Goal: Task Accomplishment & Management: Use online tool/utility

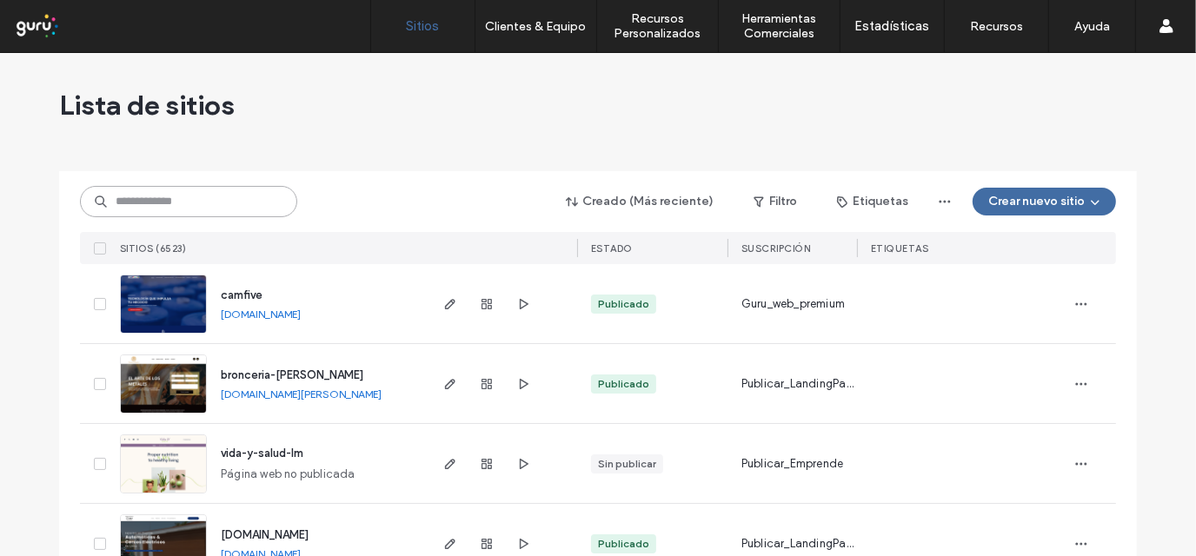
click at [251, 201] on input at bounding box center [188, 201] width 217 height 31
paste input "**********"
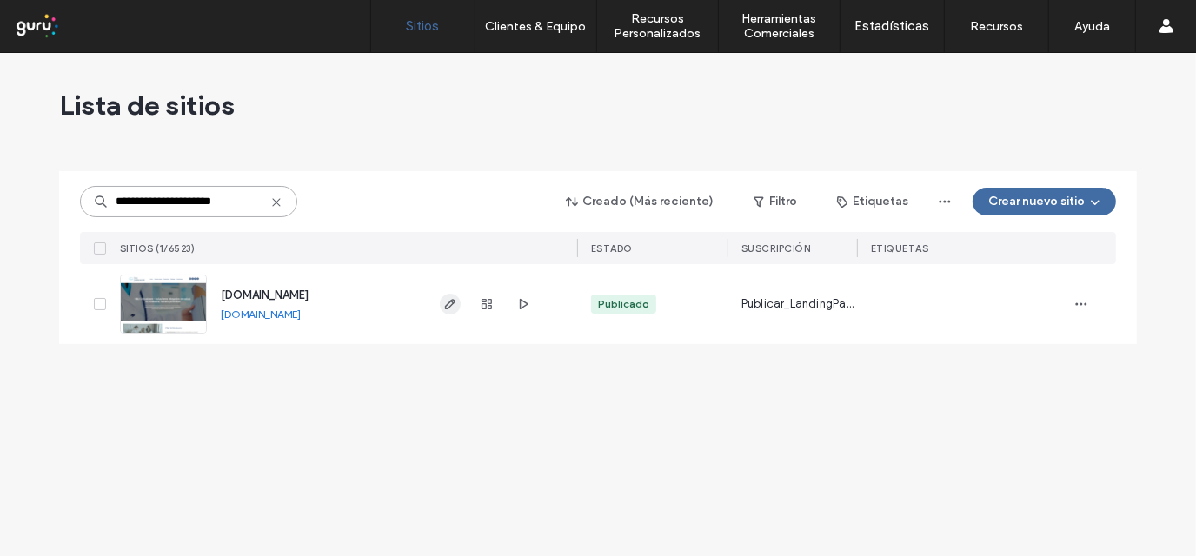
type input "**********"
click at [452, 311] on span "button" at bounding box center [450, 304] width 21 height 21
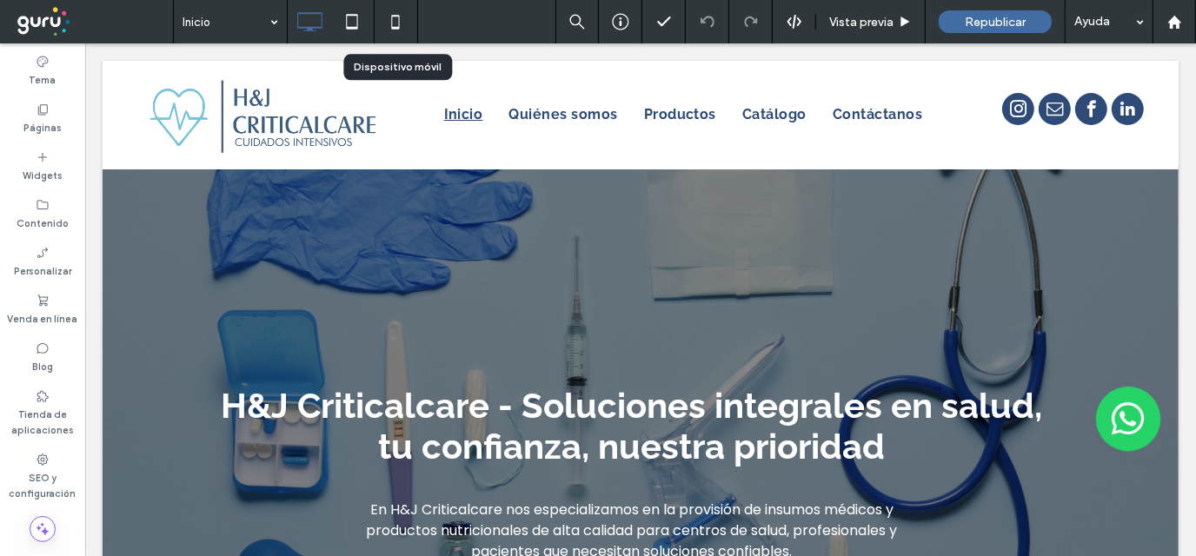
click at [401, 20] on icon at bounding box center [395, 21] width 35 height 35
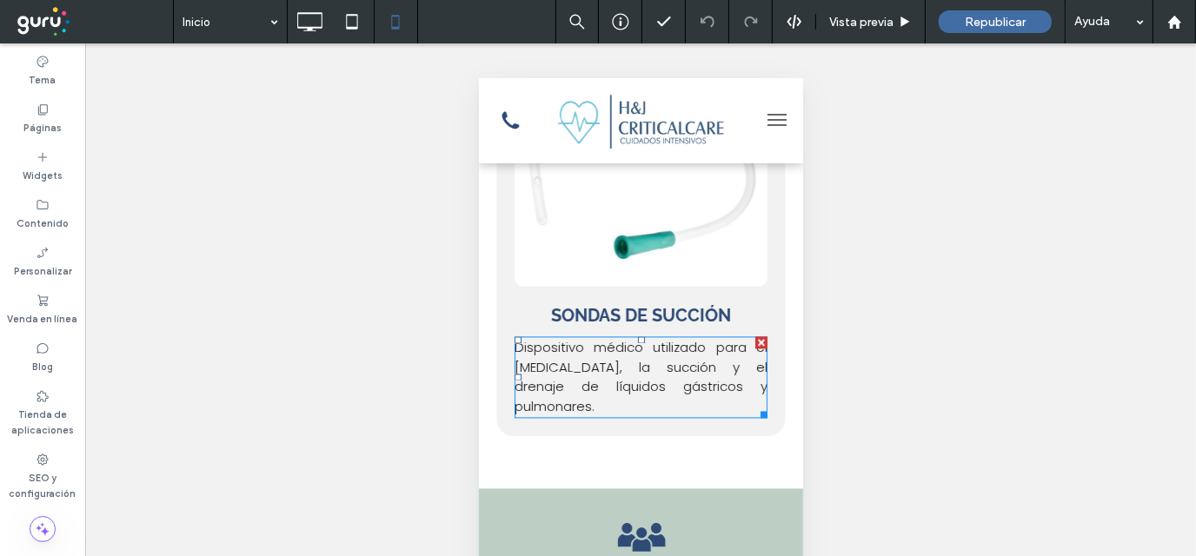
scroll to position [2954, 0]
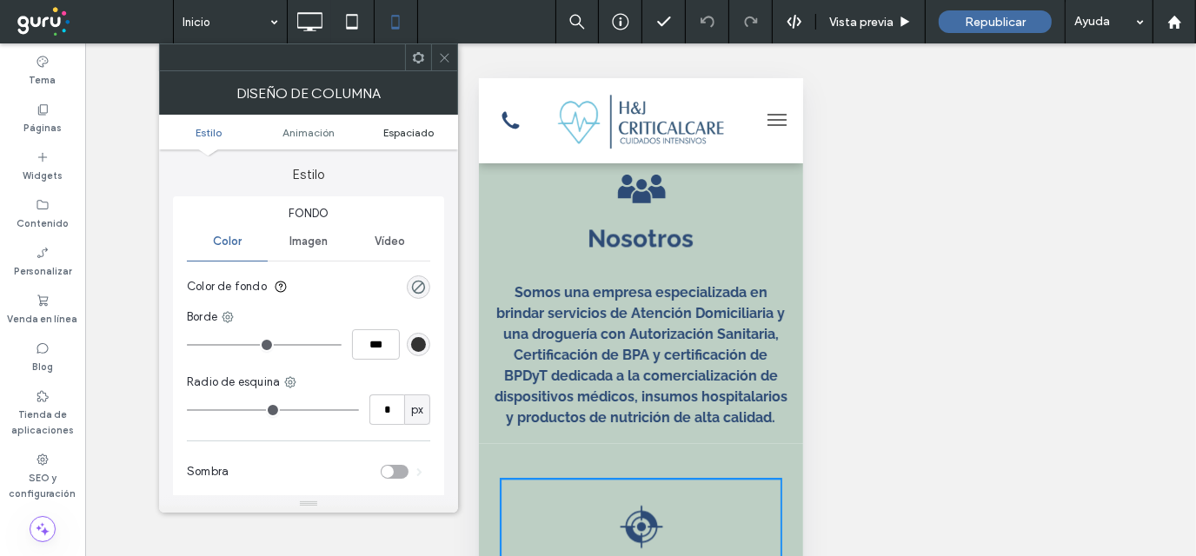
click at [407, 129] on span "Espaciado" at bounding box center [408, 132] width 50 height 13
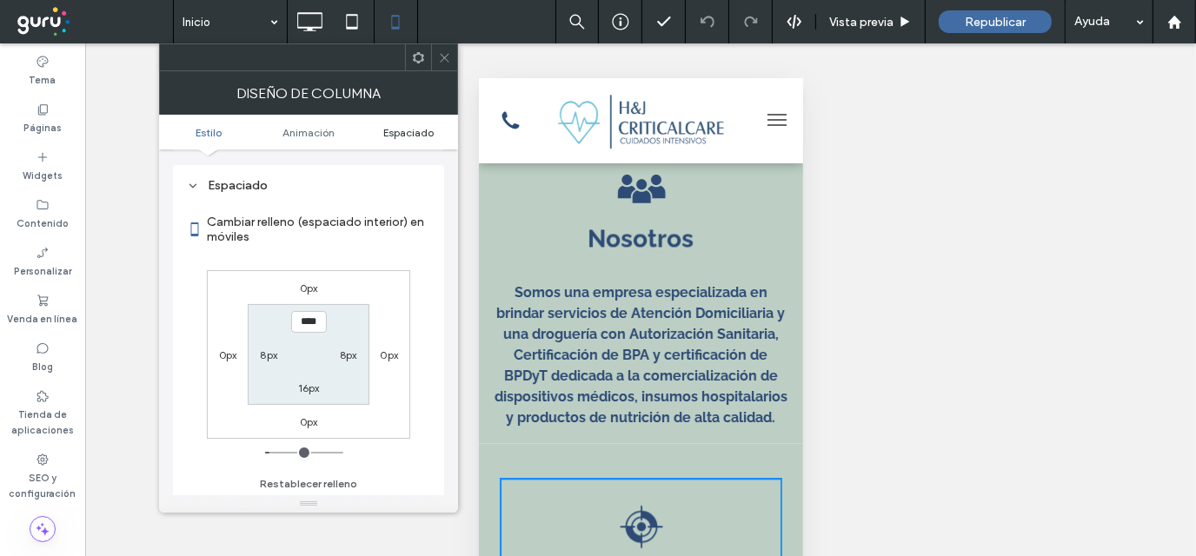
scroll to position [408, 0]
click at [446, 58] on icon at bounding box center [444, 57] width 13 height 13
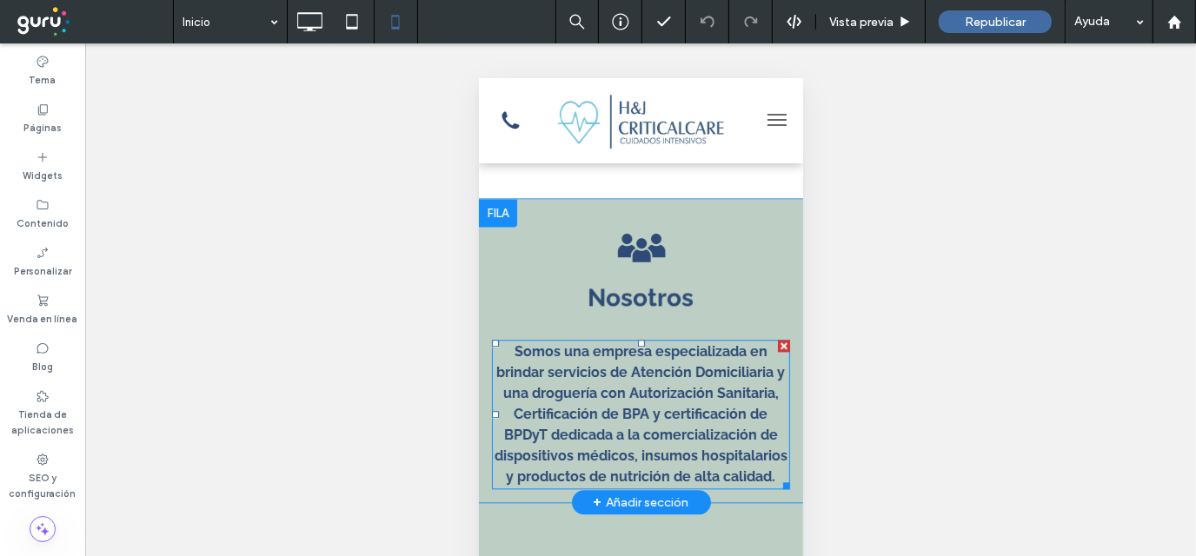
scroll to position [2867, 0]
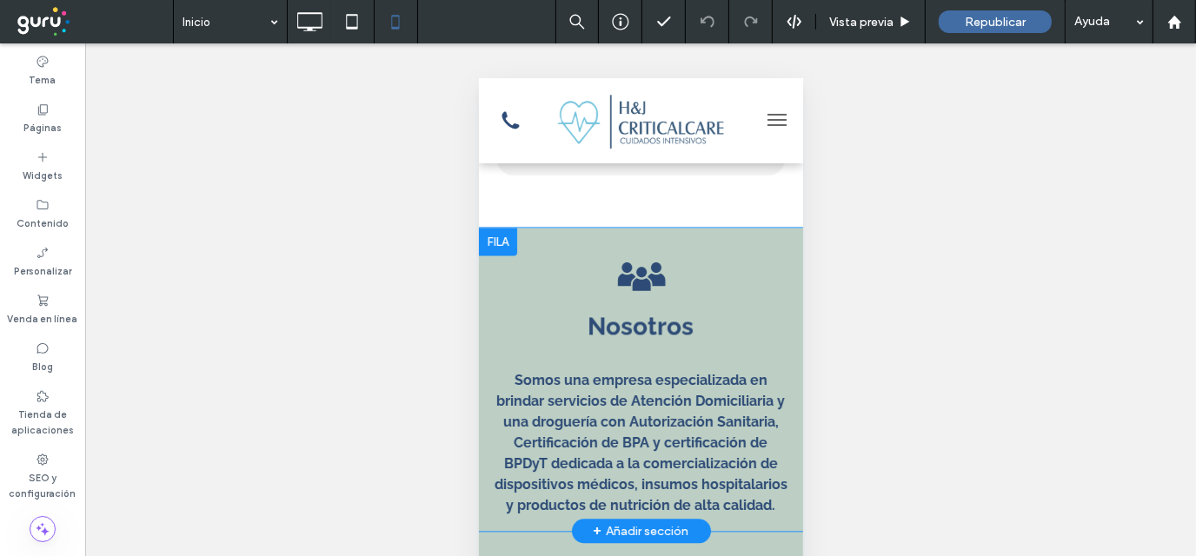
click at [710, 240] on div "NOSOTROS Nosotros Somos una empresa especializada en brindar servicios de Atenc…" at bounding box center [640, 378] width 324 height 277
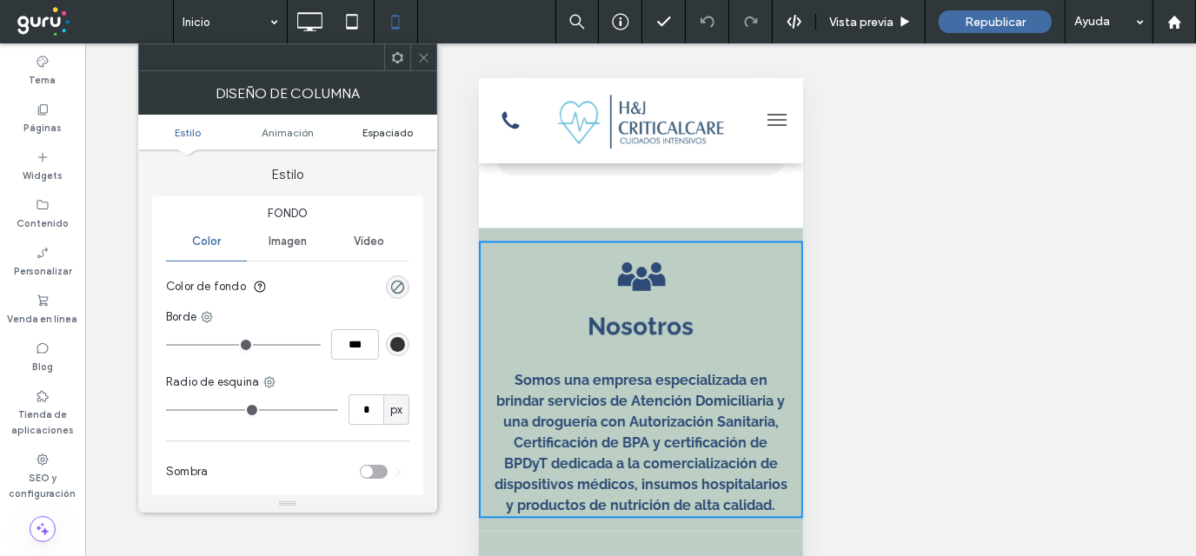
click at [365, 128] on span "Espaciado" at bounding box center [387, 132] width 50 height 13
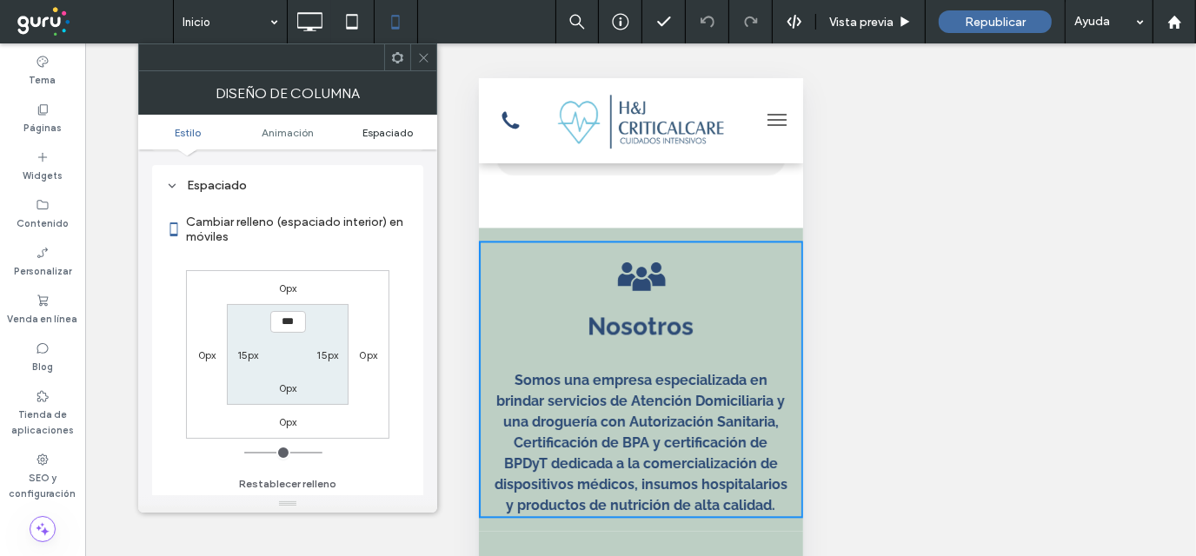
scroll to position [408, 0]
click at [421, 52] on icon at bounding box center [423, 57] width 13 height 13
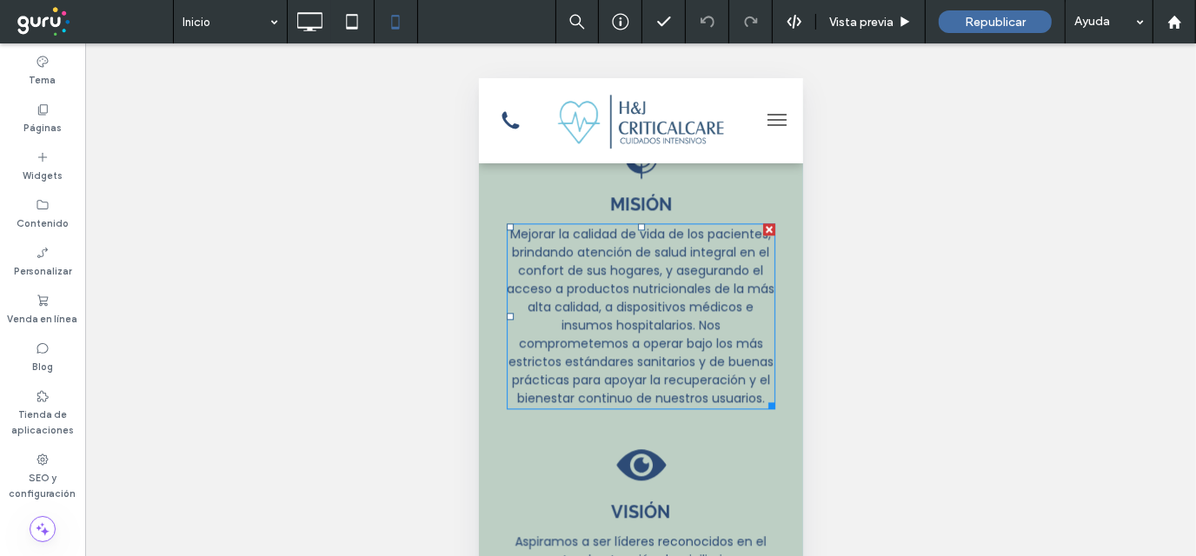
scroll to position [3475, 0]
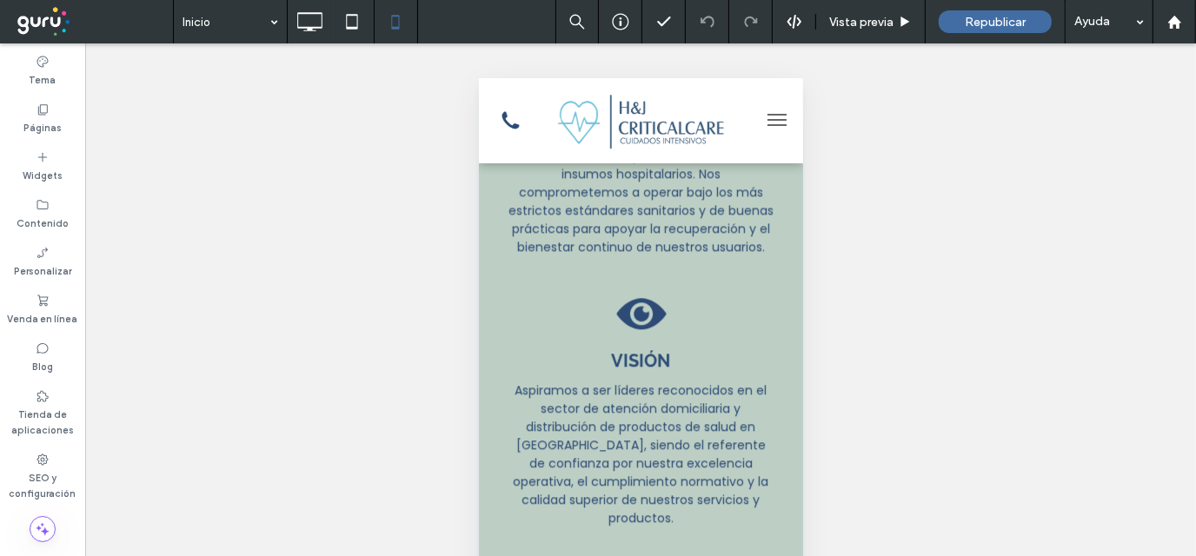
click at [706, 299] on div "VISION VISIÓN Aspiramos a ser líderes reconocidos en el sector de atención domi…" at bounding box center [640, 406] width 282 height 257
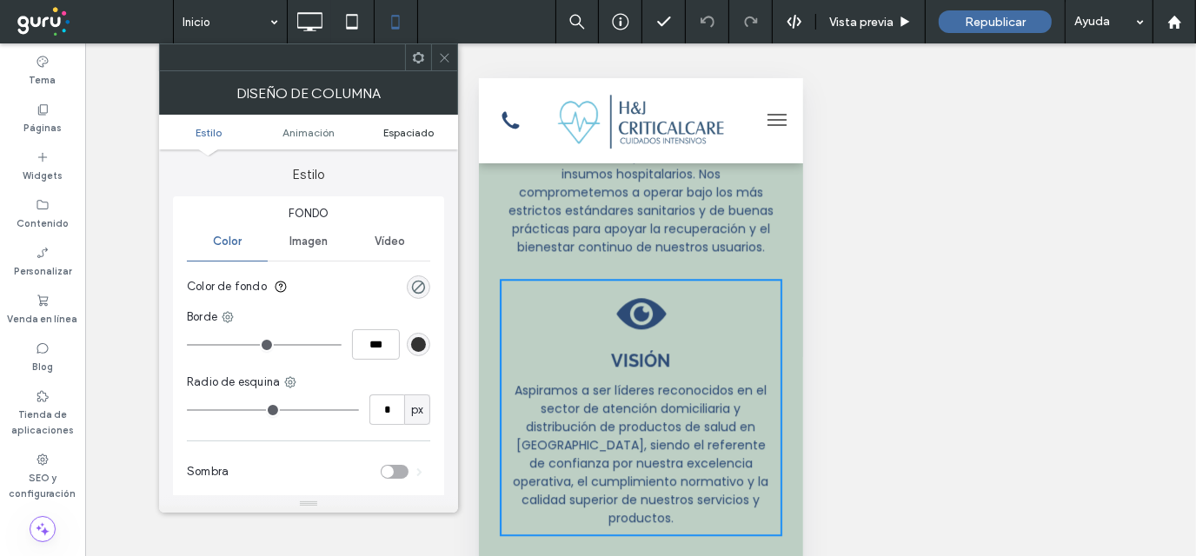
click at [395, 126] on span "Espaciado" at bounding box center [408, 132] width 50 height 13
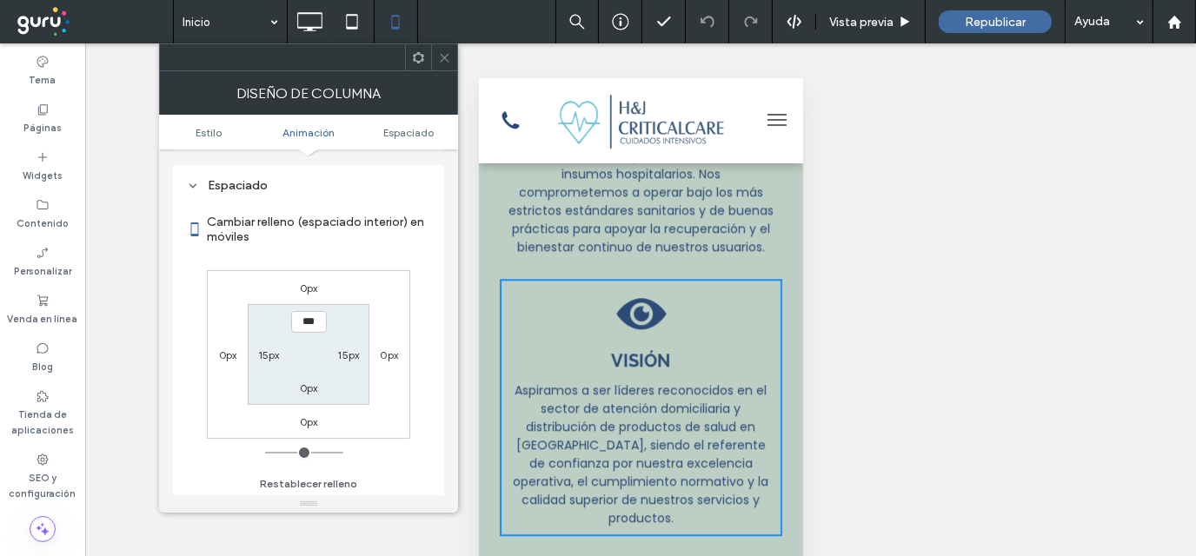
scroll to position [408, 0]
type input "****"
type input "**"
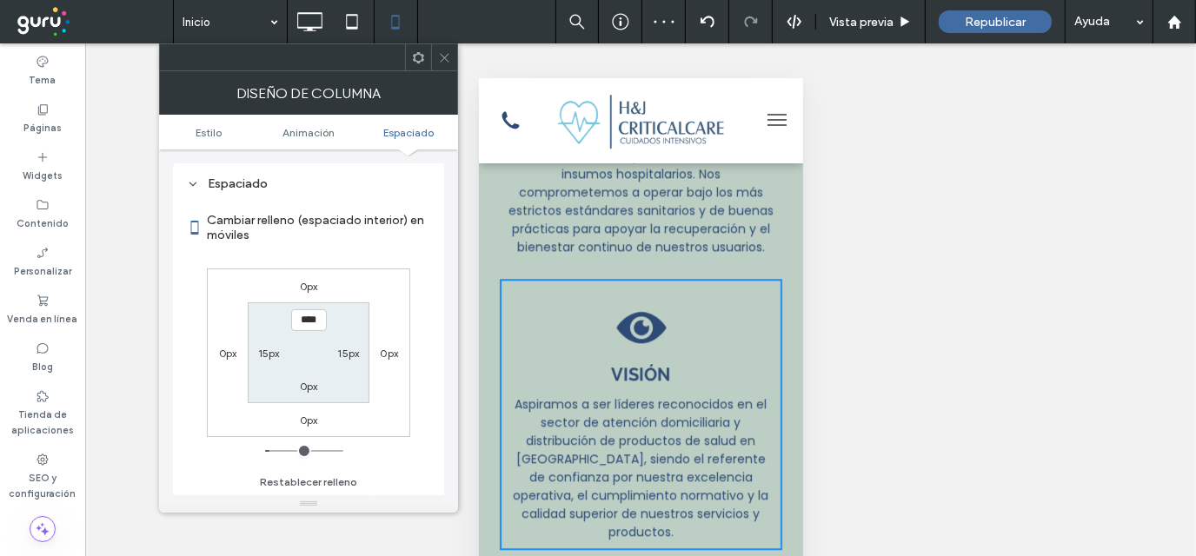
click at [310, 318] on input "****" at bounding box center [309, 320] width 36 height 22
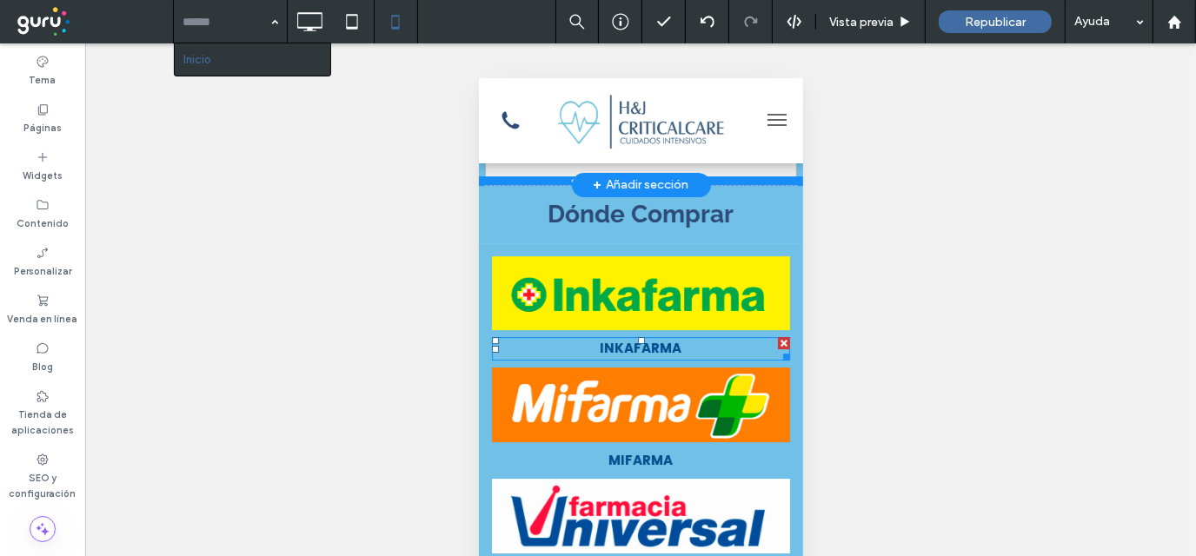
scroll to position [4344, 0]
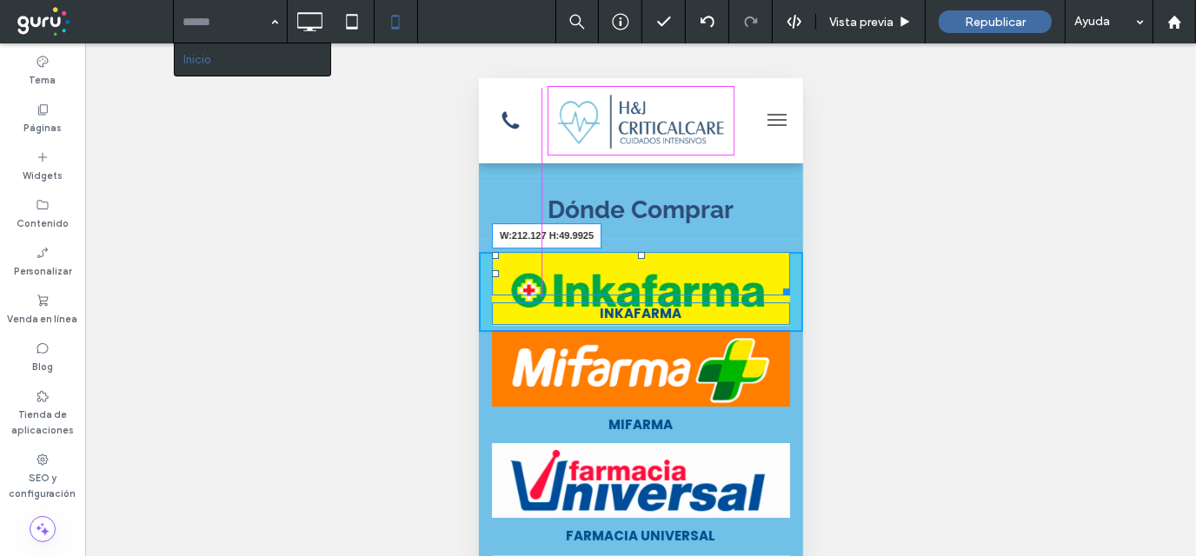
drag, startPoint x: 767, startPoint y: 317, endPoint x: 1209, endPoint y: 403, distance: 449.7
click at [776, 289] on div at bounding box center [782, 288] width 13 height 13
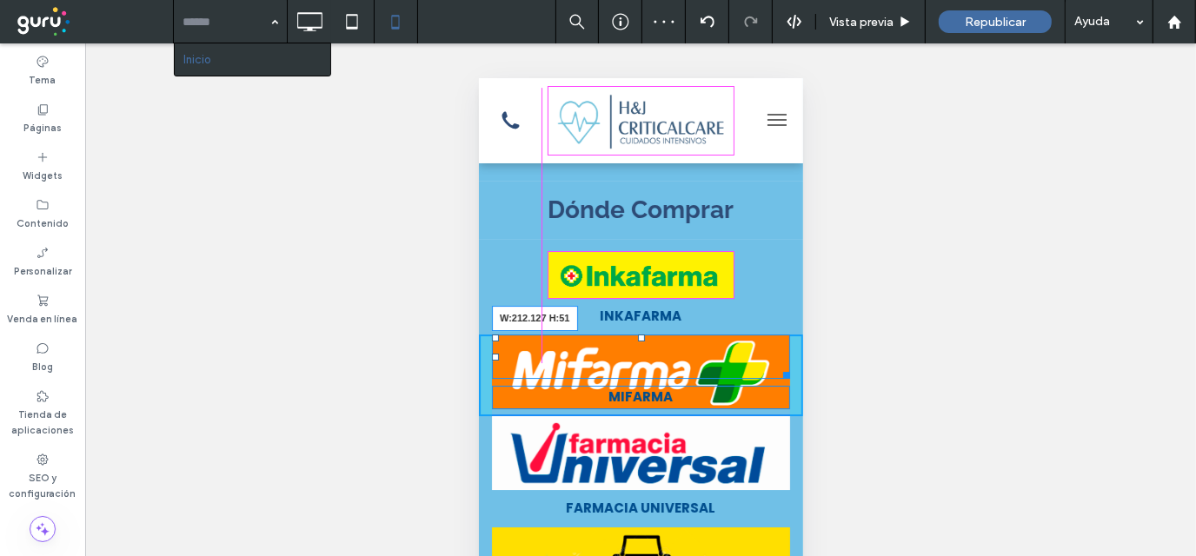
drag, startPoint x: 772, startPoint y: 401, endPoint x: 719, endPoint y: 355, distance: 70.3
click at [719, 355] on div "W:212.127 H:51" at bounding box center [640, 356] width 298 height 44
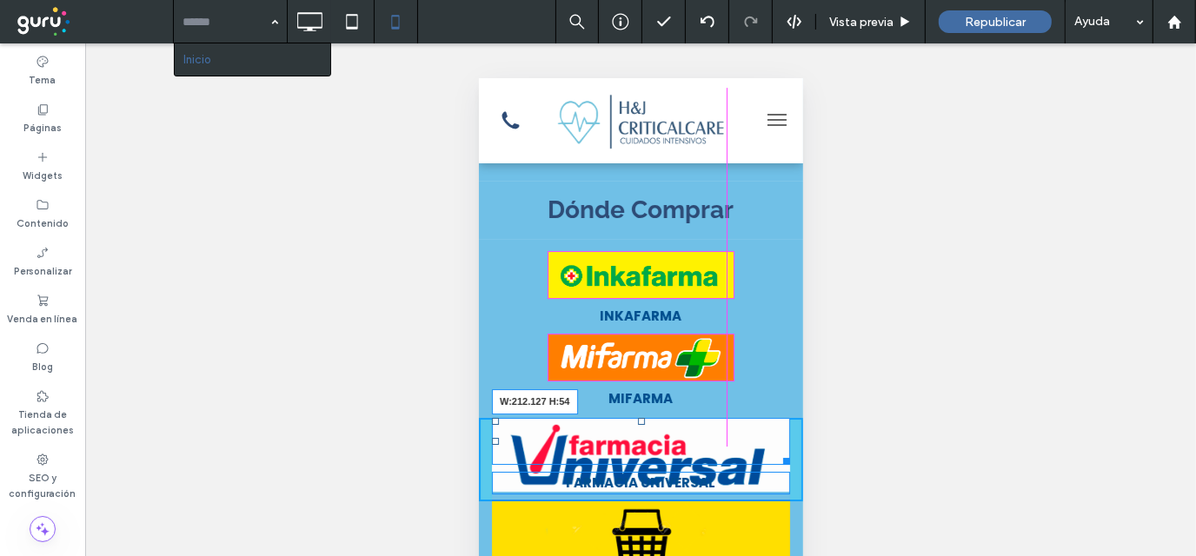
drag, startPoint x: 772, startPoint y: 479, endPoint x: 1199, endPoint y: 521, distance: 429.6
click at [722, 436] on div "W:212.127 H:54" at bounding box center [640, 440] width 298 height 47
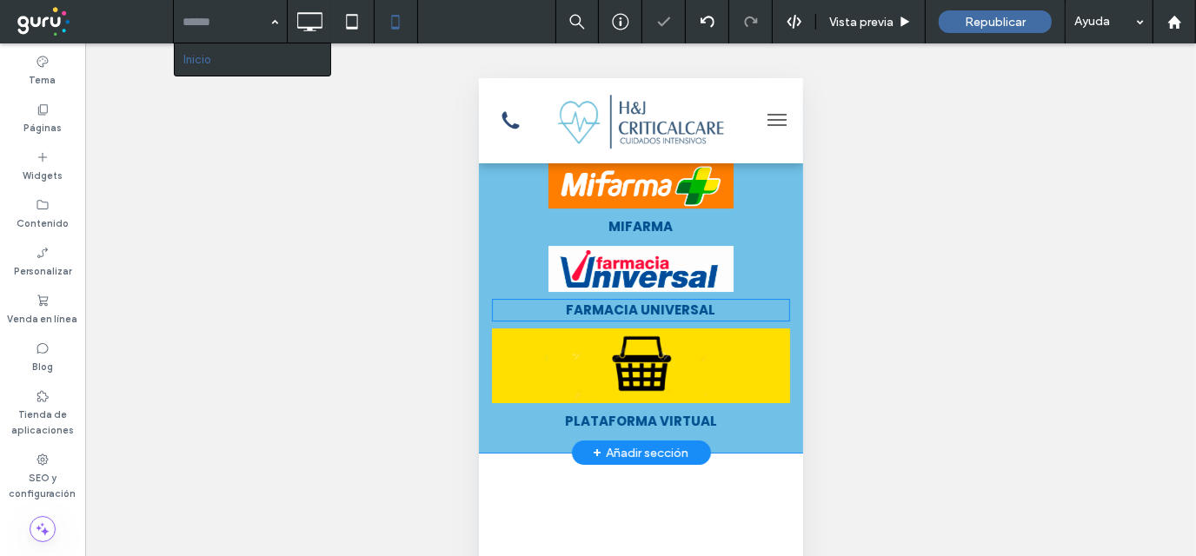
scroll to position [4518, 0]
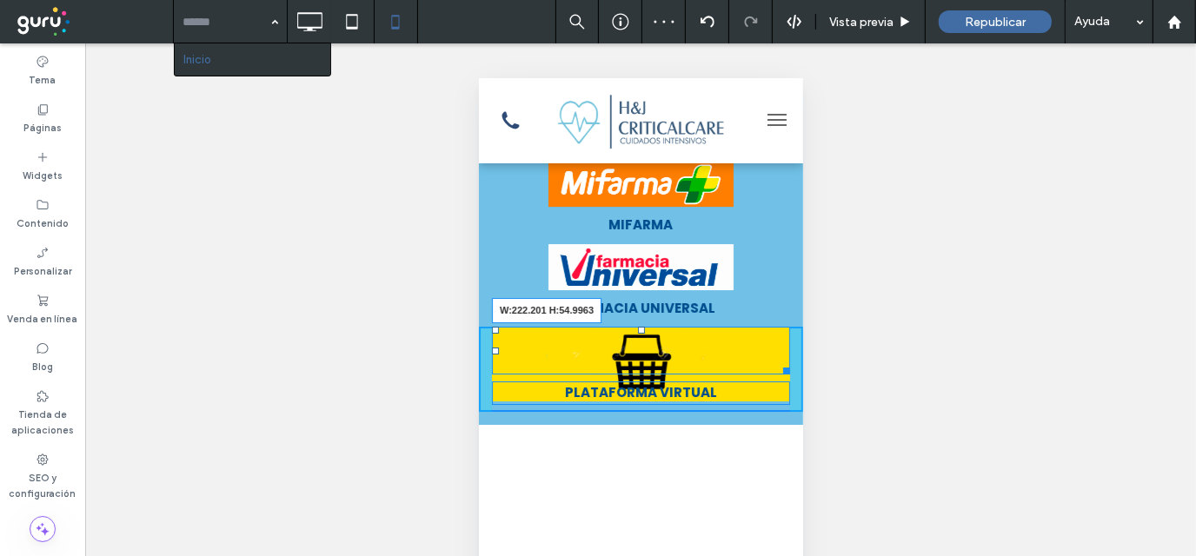
drag, startPoint x: 766, startPoint y: 389, endPoint x: 1380, endPoint y: 463, distance: 618.8
click at [719, 360] on div "W:222.201 H:54.9963" at bounding box center [640, 350] width 298 height 48
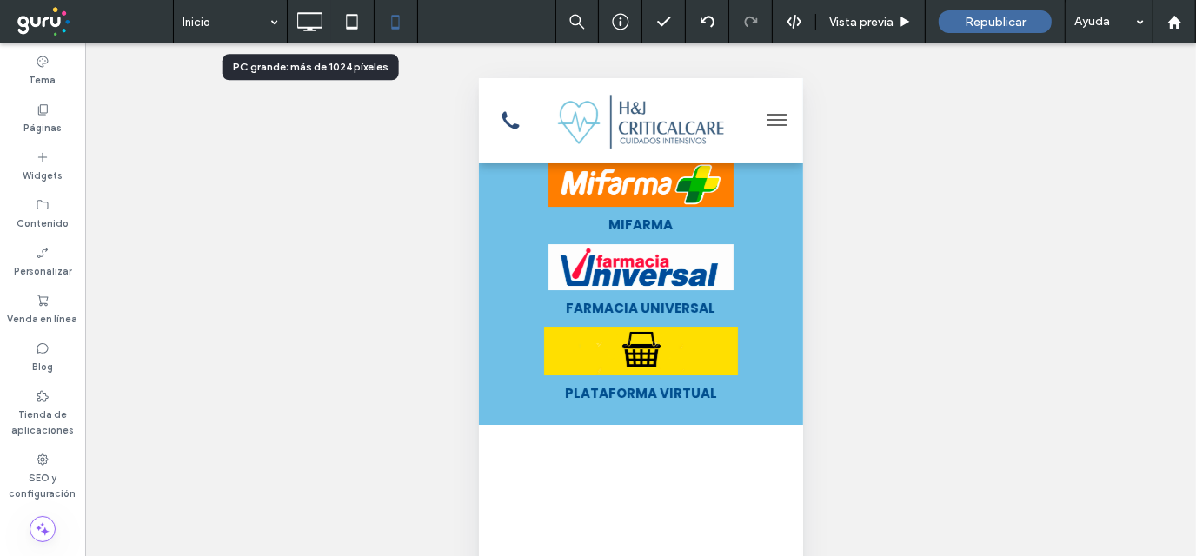
click at [300, 20] on icon at bounding box center [309, 21] width 35 height 35
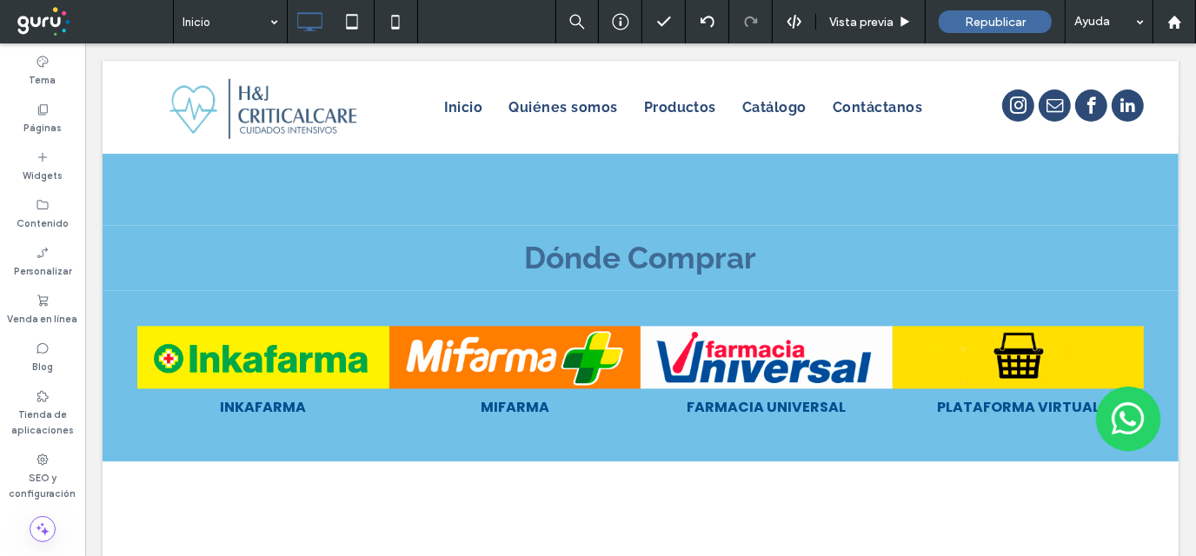
scroll to position [2937, 0]
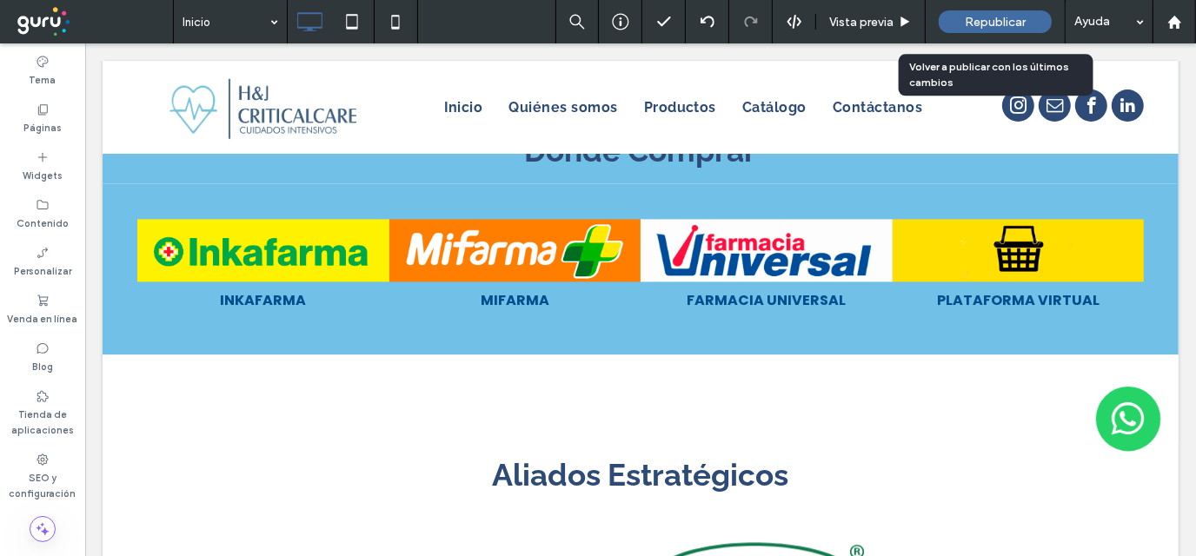
click at [968, 18] on span "Republicar" at bounding box center [995, 22] width 61 height 15
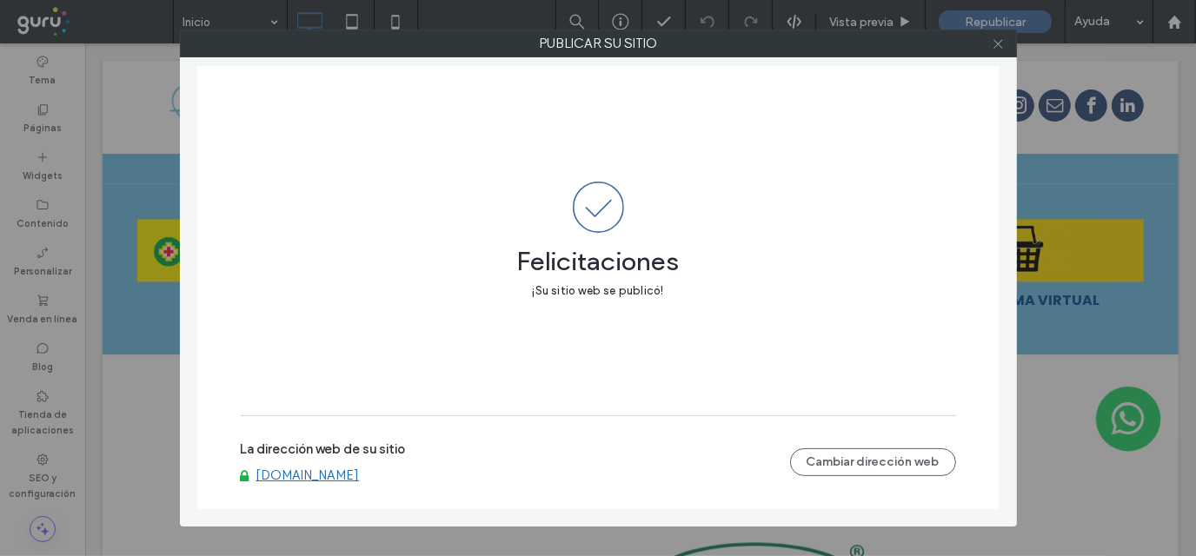
click at [1001, 48] on icon at bounding box center [997, 43] width 13 height 13
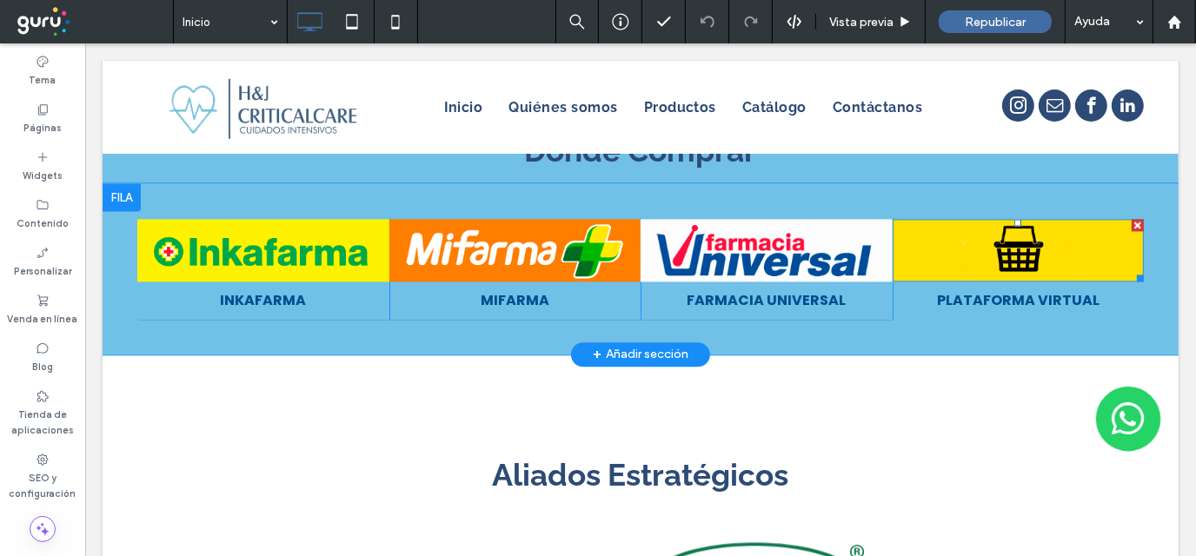
click at [1022, 248] on img at bounding box center [1018, 249] width 252 height 63
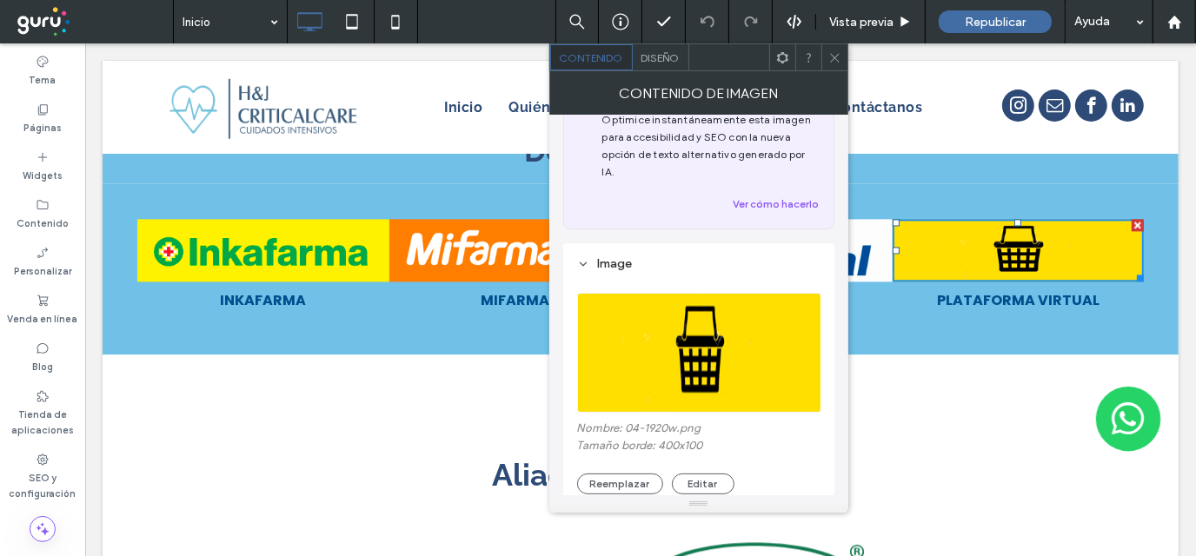
scroll to position [173, 0]
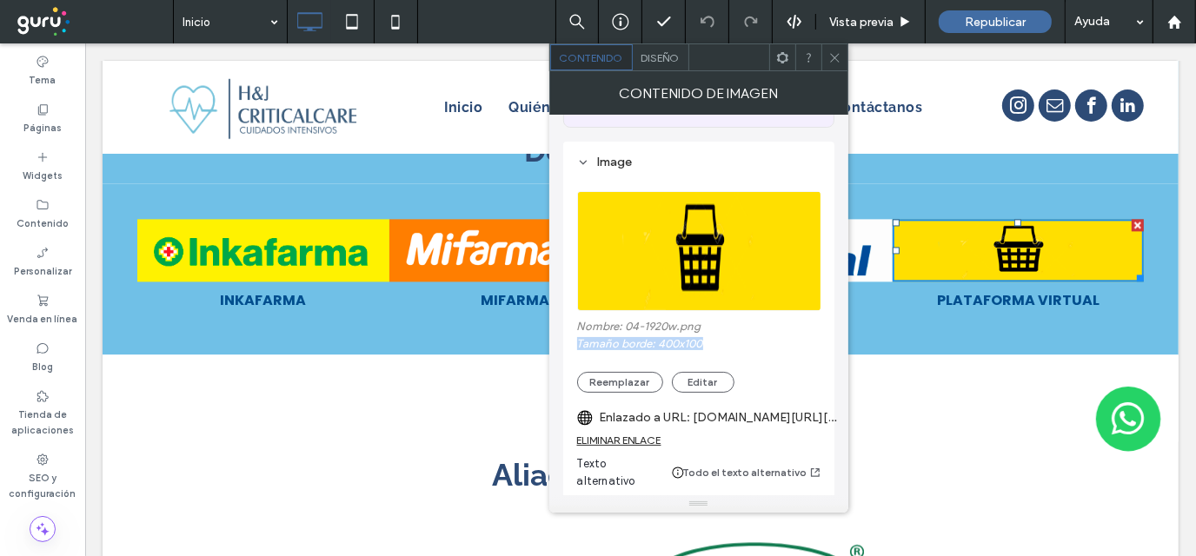
drag, startPoint x: 711, startPoint y: 326, endPoint x: 574, endPoint y: 332, distance: 136.6
click at [574, 332] on div "**********" at bounding box center [698, 411] width 271 height 538
copy label "Tamaño borde: 400x100"
click at [837, 54] on use at bounding box center [834, 57] width 9 height 9
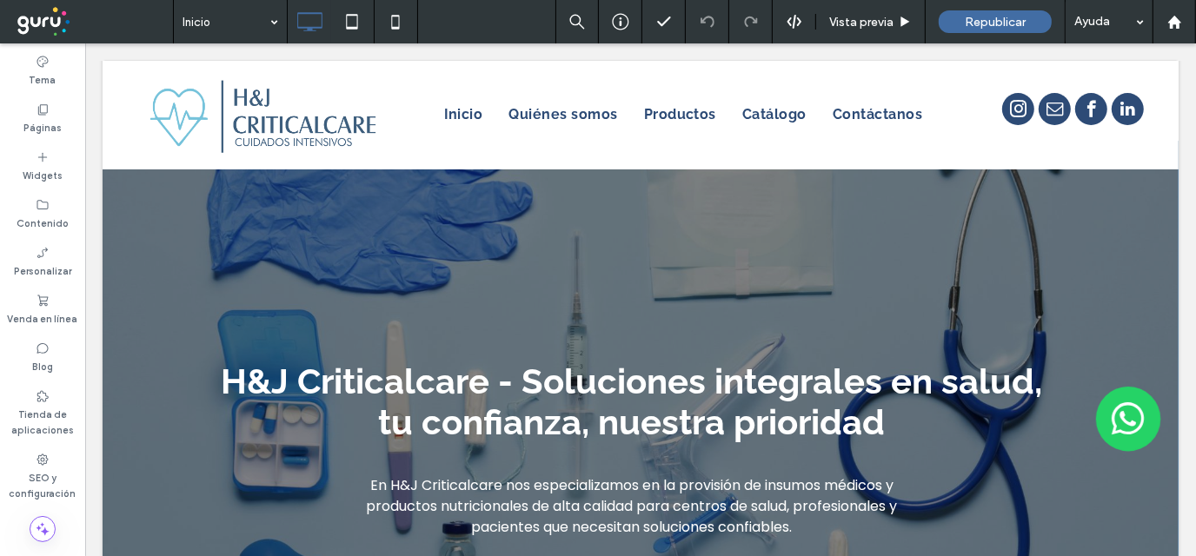
scroll to position [0, 0]
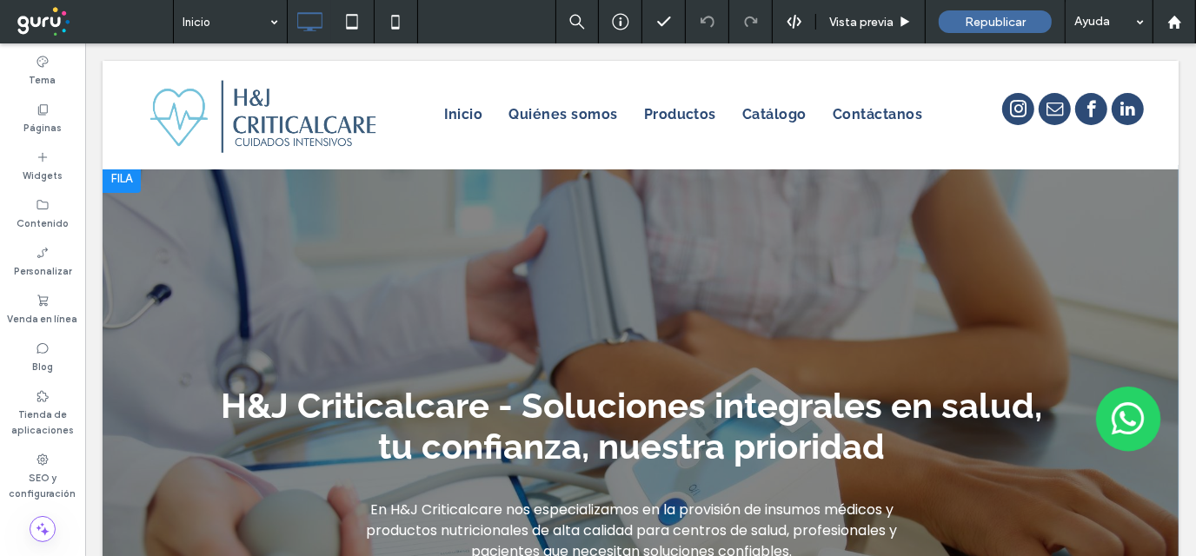
click at [898, 283] on div at bounding box center [640, 448] width 1076 height 569
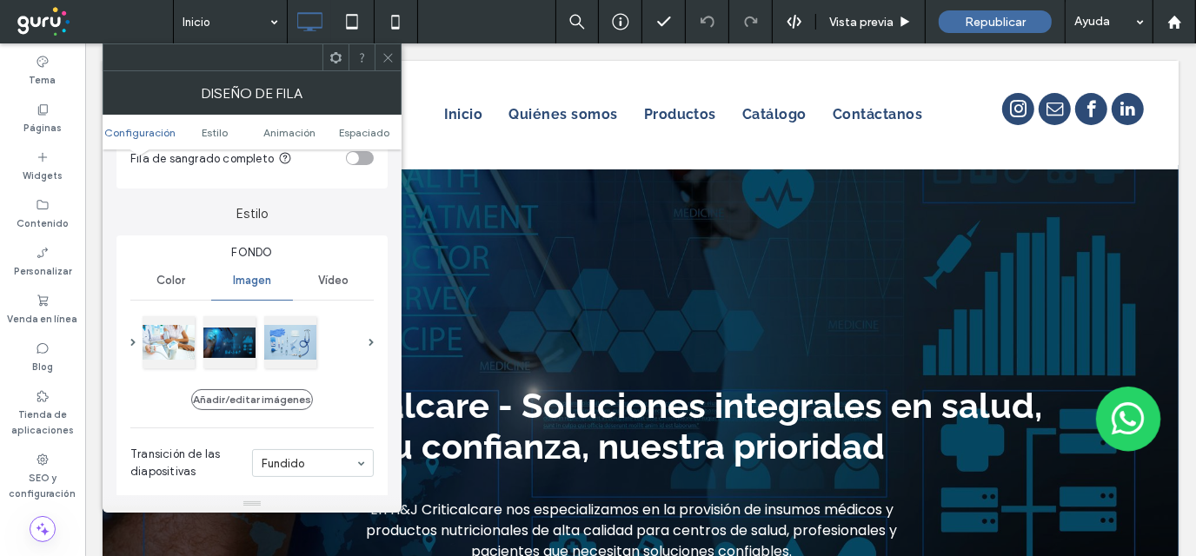
scroll to position [87, 0]
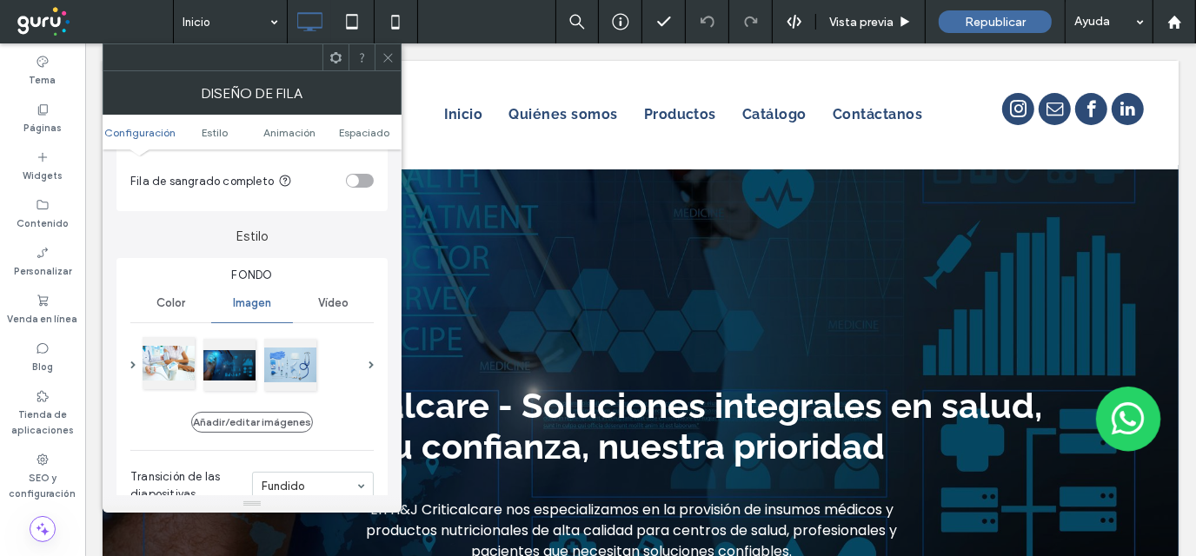
click at [172, 364] on div at bounding box center [169, 363] width 52 height 52
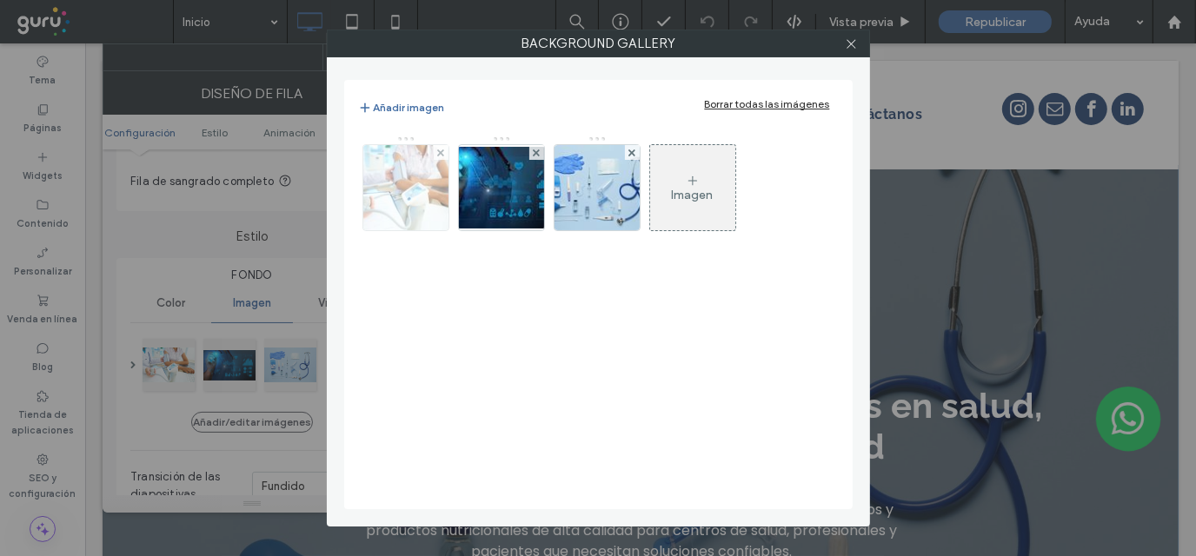
click at [403, 194] on img at bounding box center [405, 187] width 128 height 85
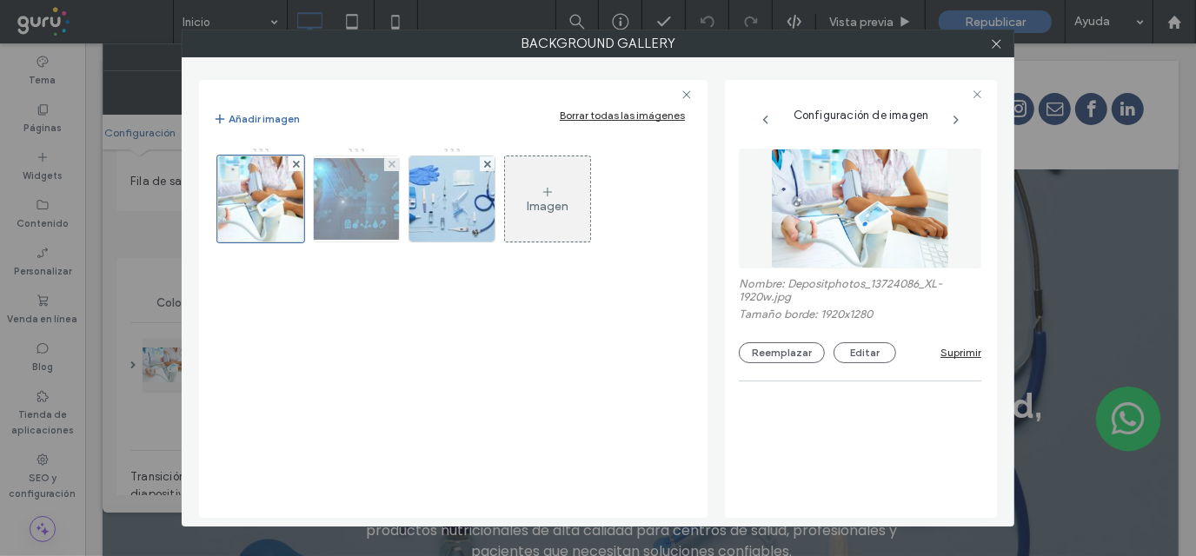
click at [362, 202] on img at bounding box center [356, 199] width 139 height 82
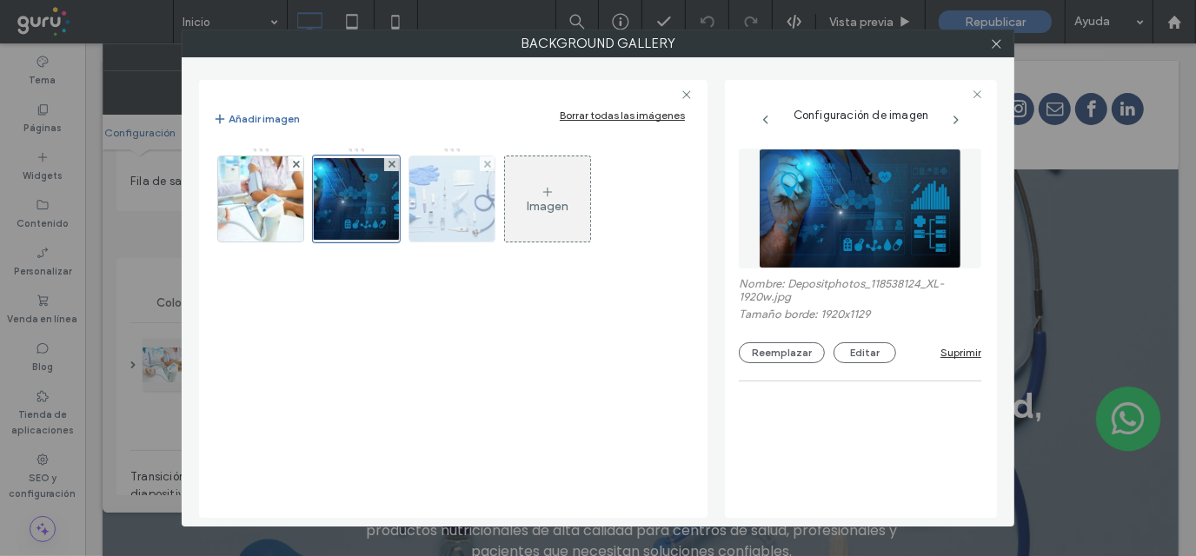
click at [432, 203] on img at bounding box center [452, 198] width 128 height 85
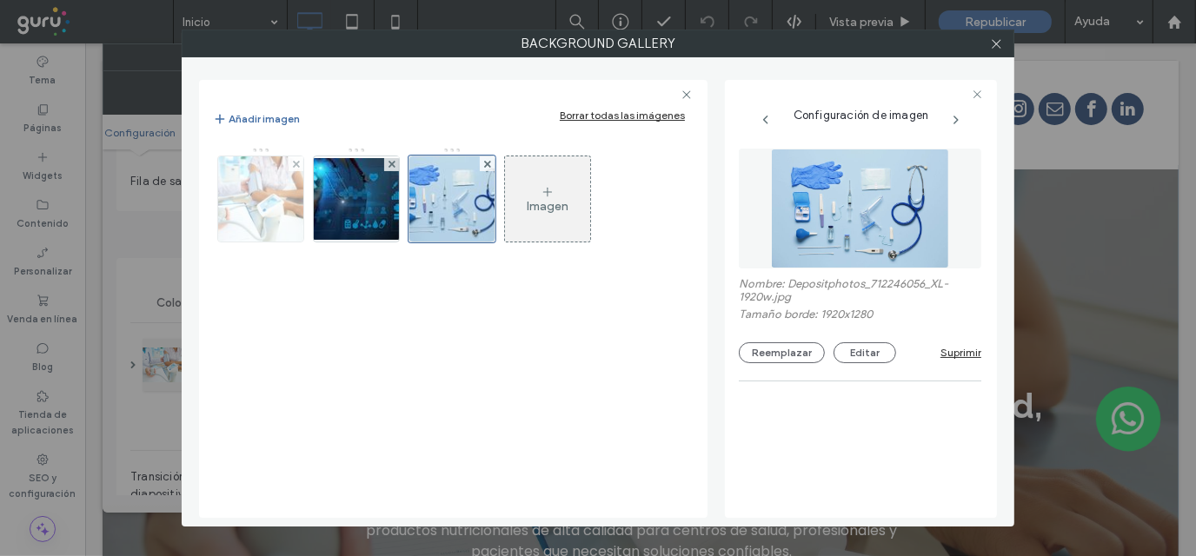
click at [277, 202] on img at bounding box center [261, 198] width 128 height 85
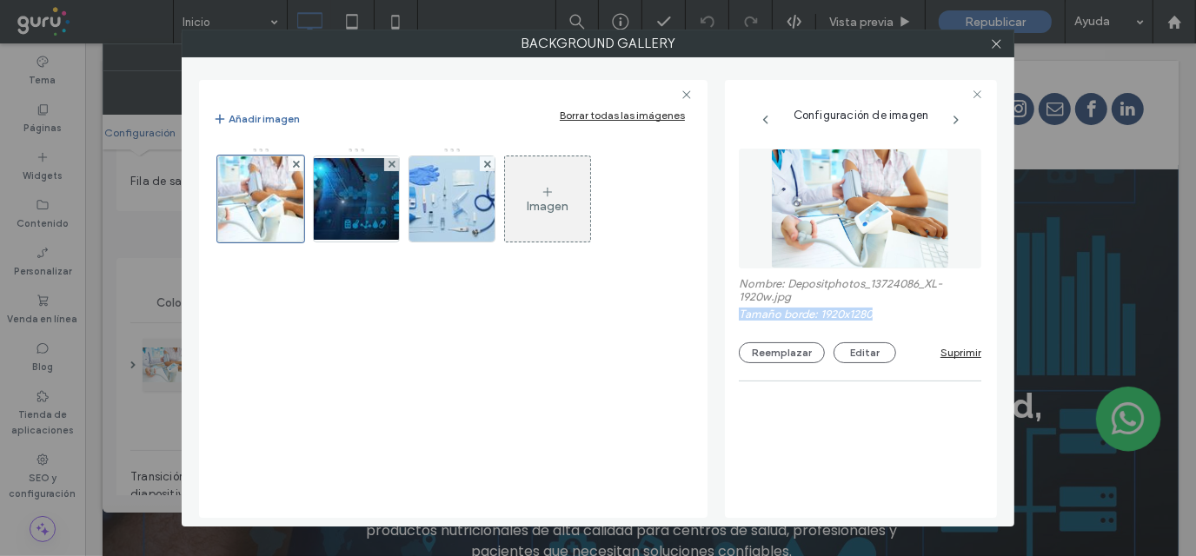
drag, startPoint x: 891, startPoint y: 315, endPoint x: 733, endPoint y: 316, distance: 157.3
click at [733, 316] on div "Configuración de imagen Nombre: Depositphotos_13724086_XL-1920w.jpg [PERSON_NAM…" at bounding box center [861, 299] width 272 height 438
copy label "Tamaño borde: 1920x1280"
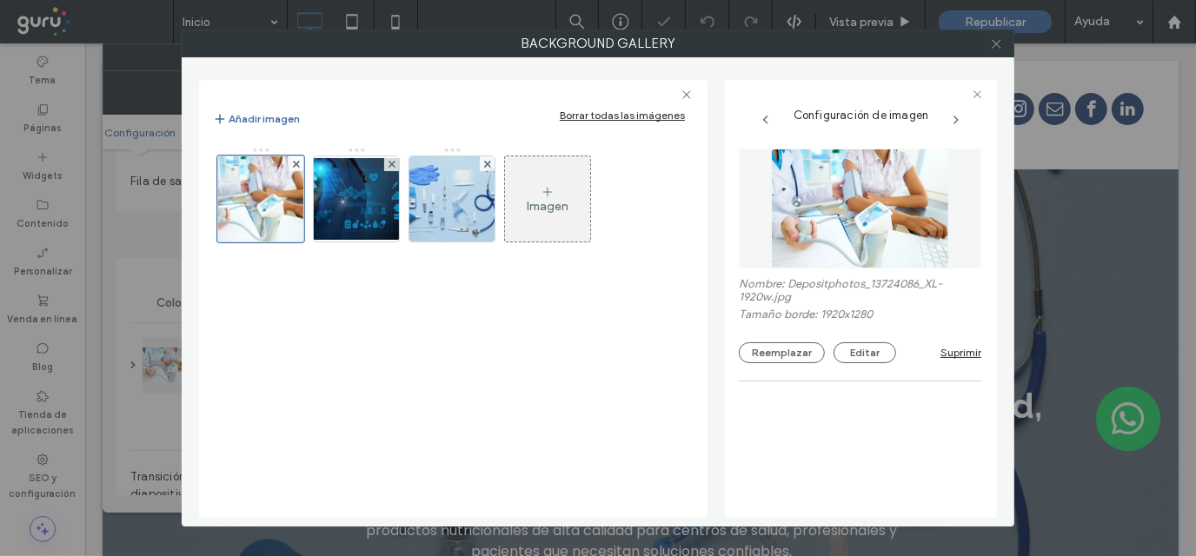
click at [994, 43] on icon at bounding box center [996, 43] width 13 height 13
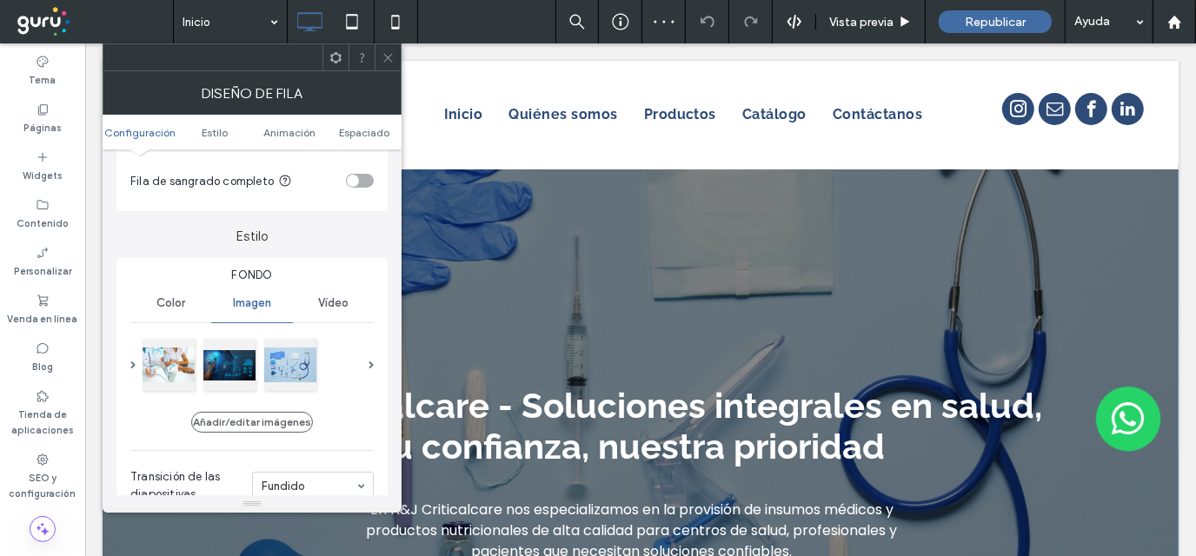
click at [384, 55] on icon at bounding box center [387, 57] width 13 height 13
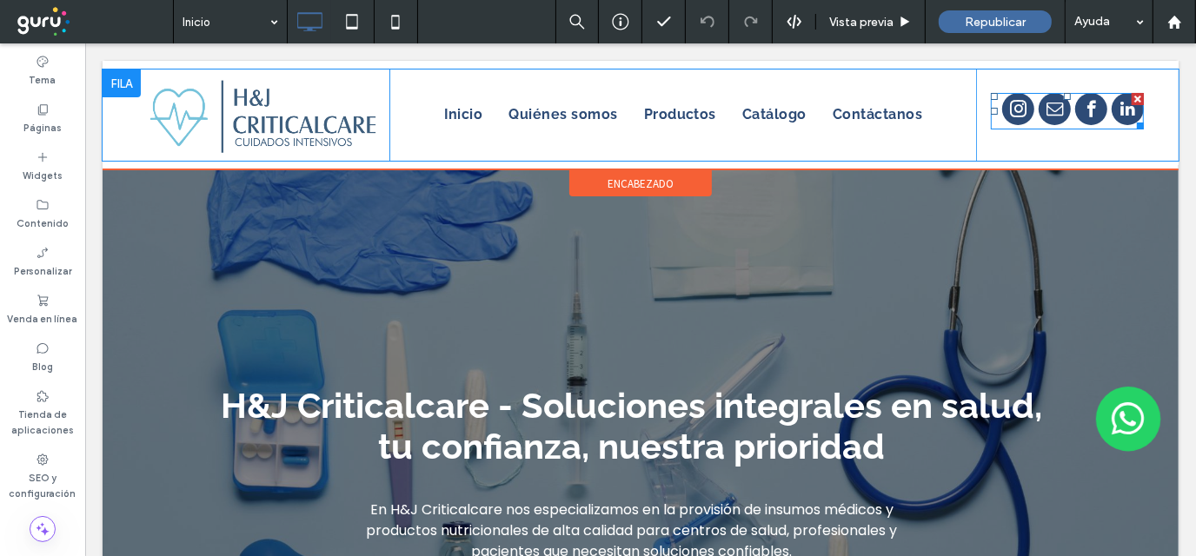
click at [1001, 108] on span "instagram" at bounding box center [1017, 108] width 32 height 32
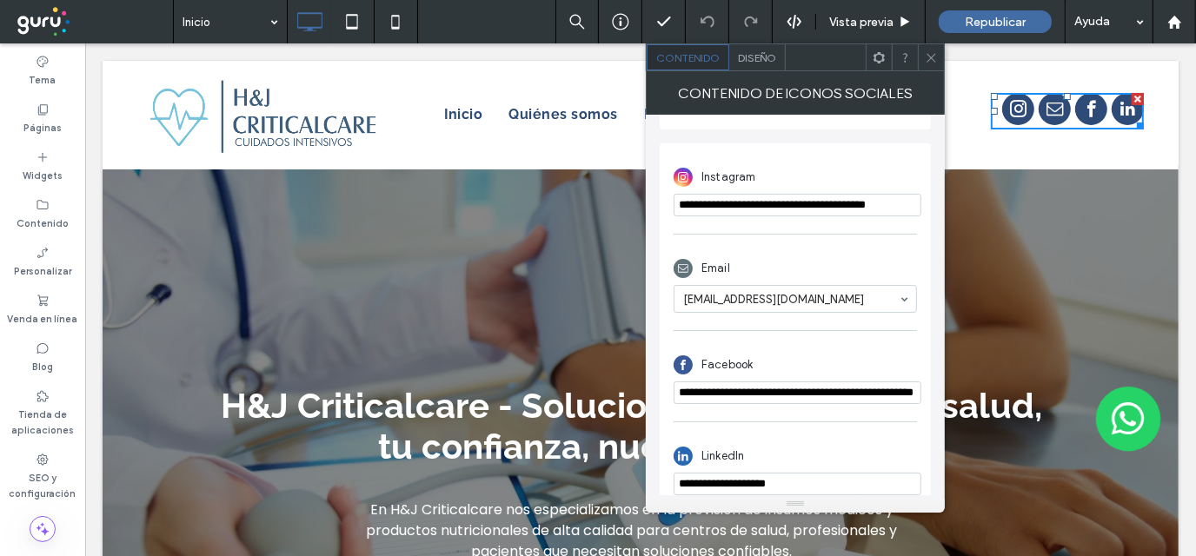
scroll to position [397, 0]
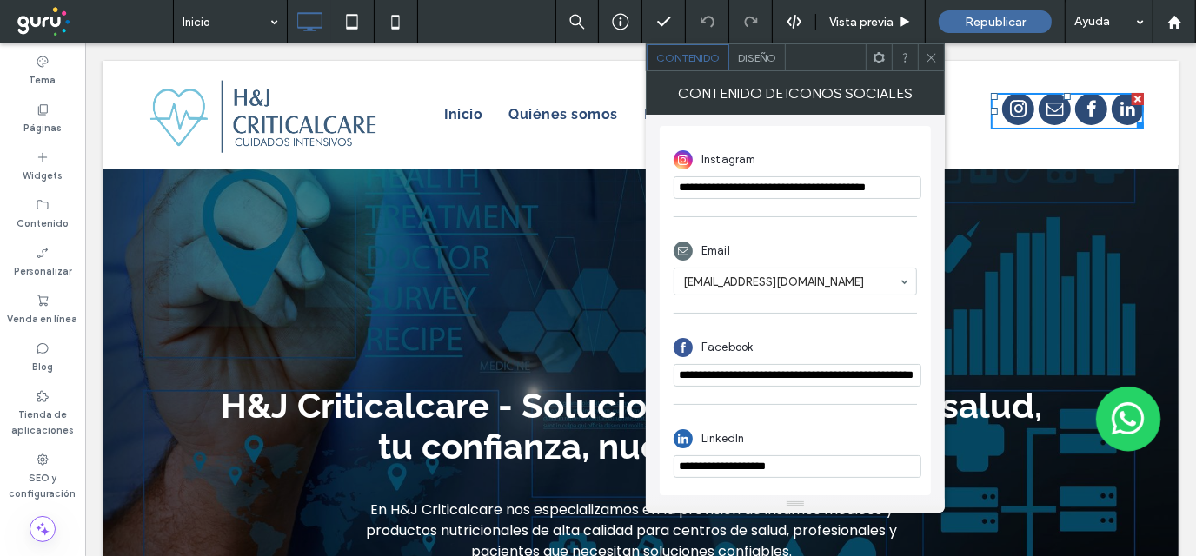
drag, startPoint x: 935, startPoint y: 57, endPoint x: 1001, endPoint y: 140, distance: 105.7
click at [935, 57] on icon at bounding box center [931, 57] width 13 height 13
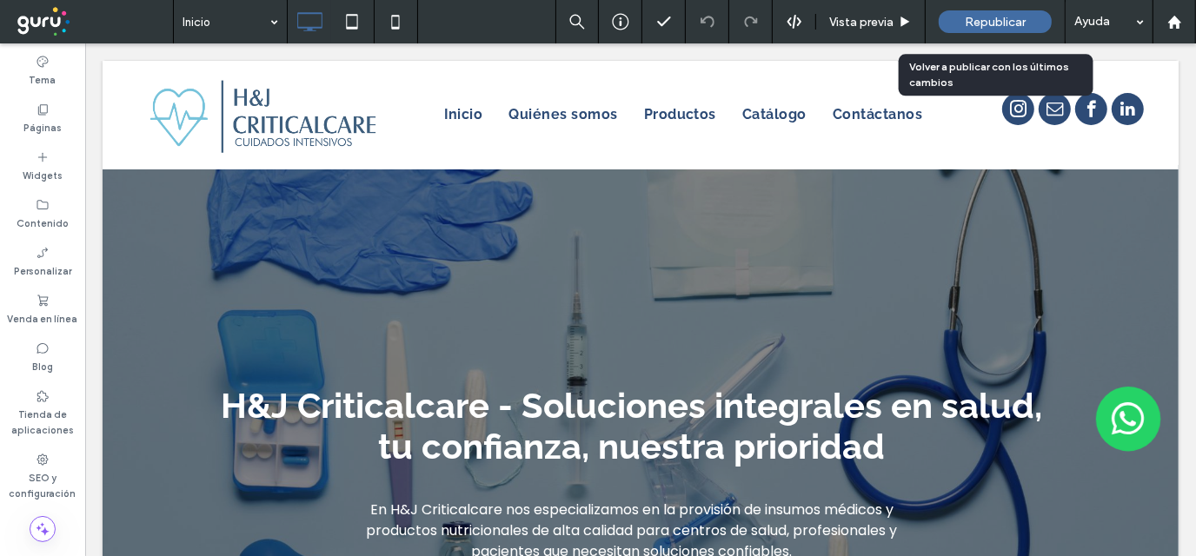
click at [1005, 22] on span "Republicar" at bounding box center [995, 22] width 61 height 15
